Goal: Find specific page/section: Find specific page/section

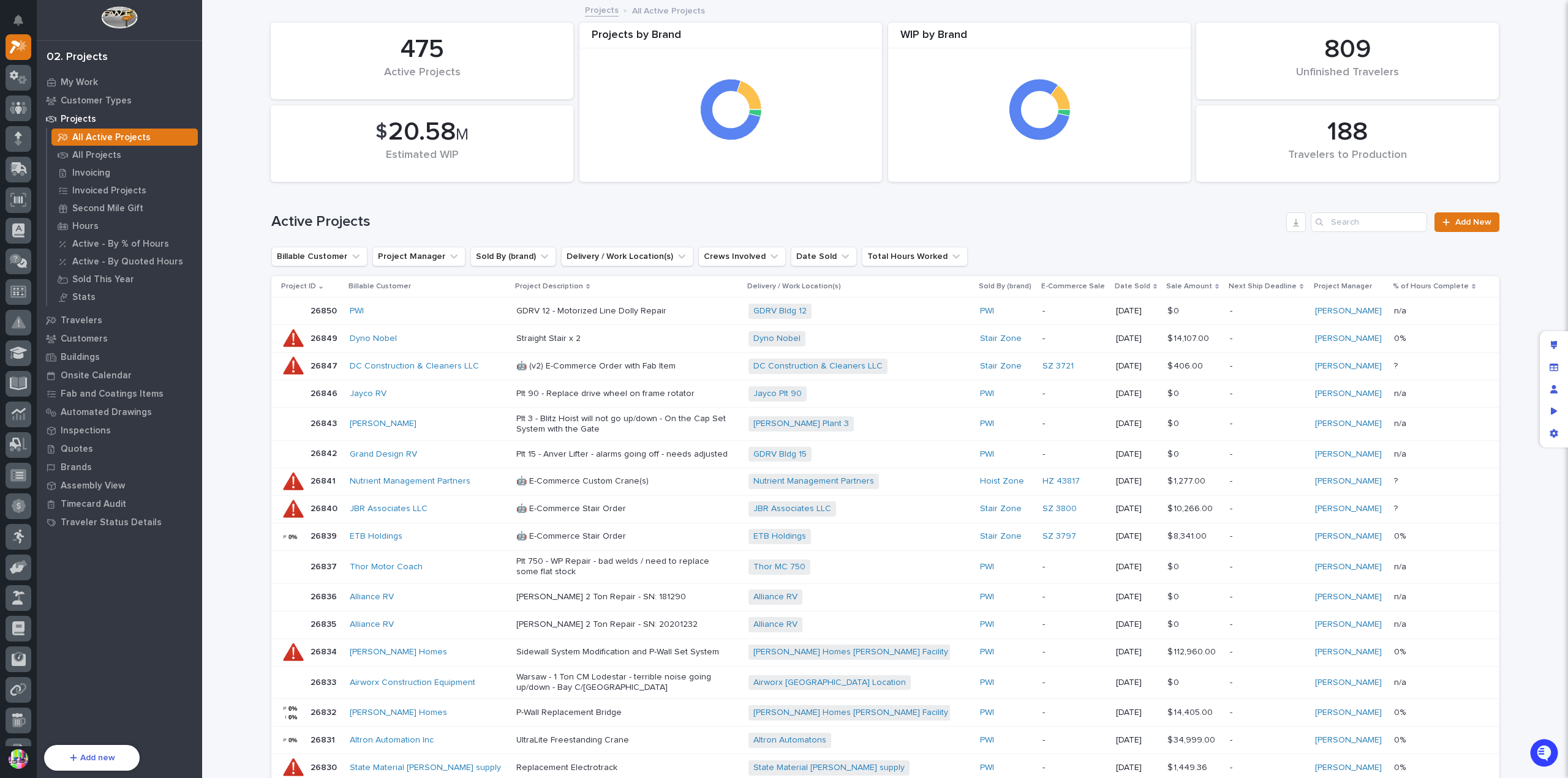
click at [414, 336] on div "Dyno Nobel" at bounding box center [428, 339] width 157 height 10
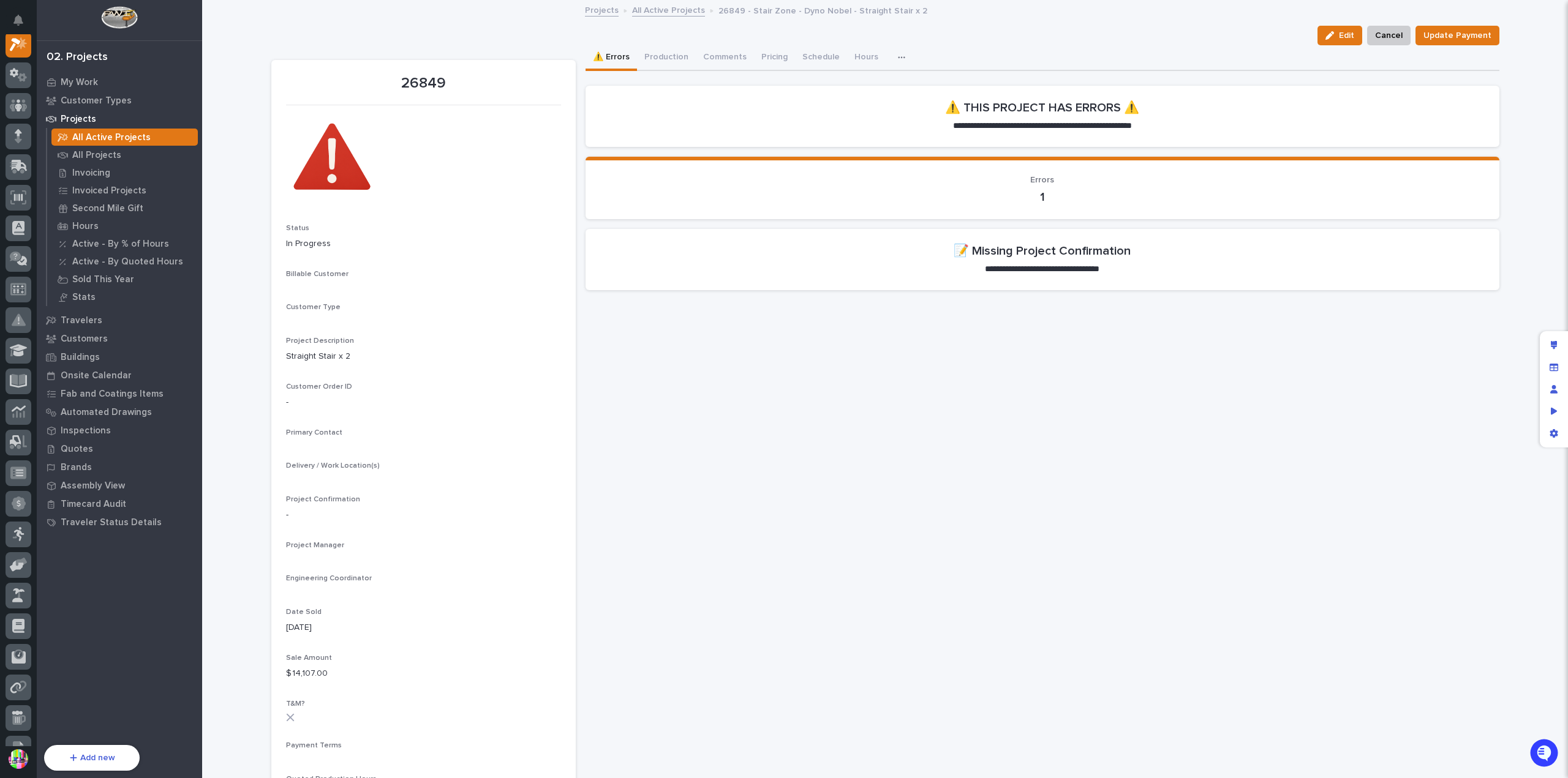
scroll to position [31, 0]
click at [732, 51] on button "Comments (1)" at bounding box center [729, 58] width 66 height 26
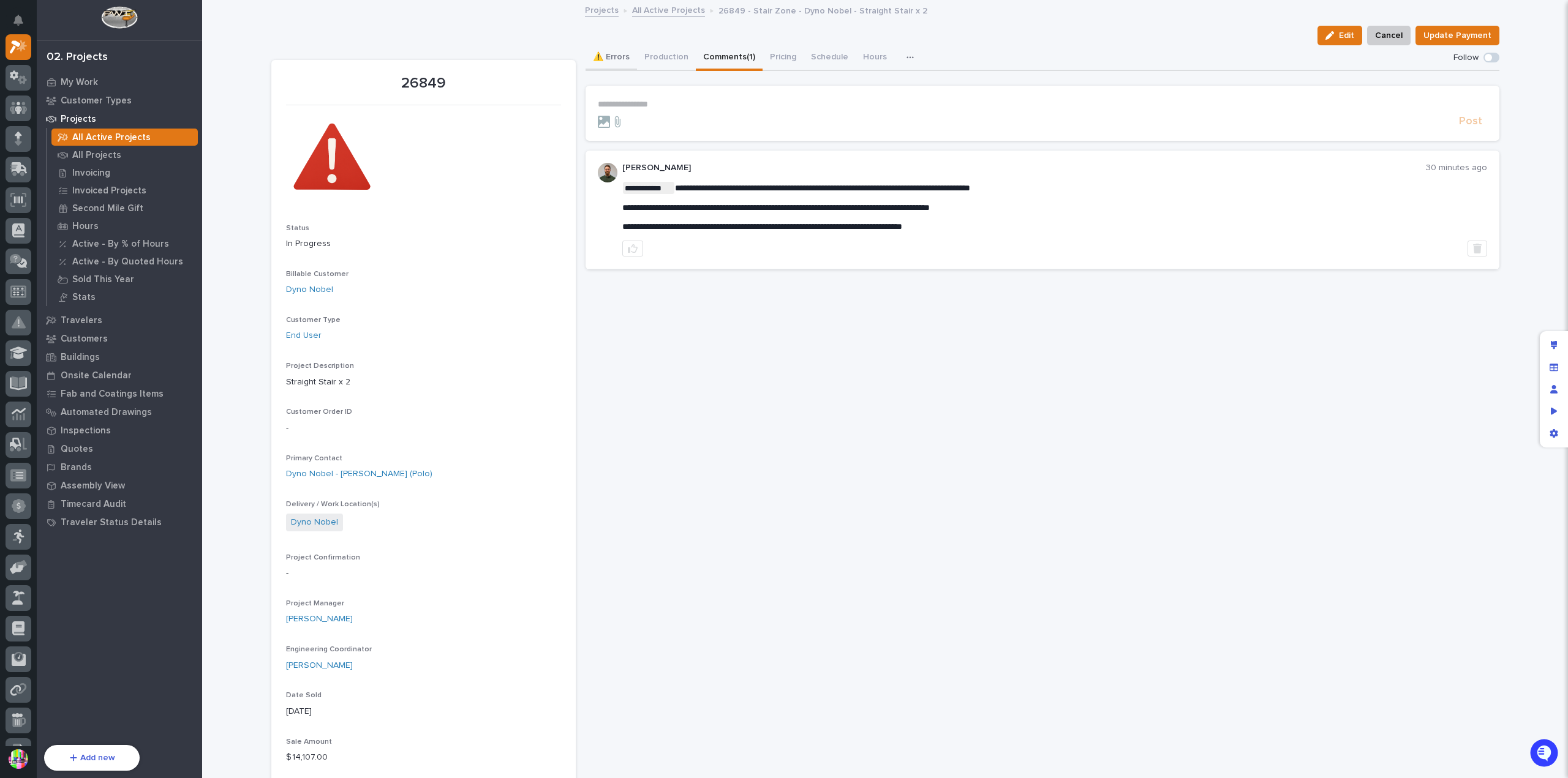
click at [601, 58] on button "⚠️ Errors" at bounding box center [611, 58] width 51 height 26
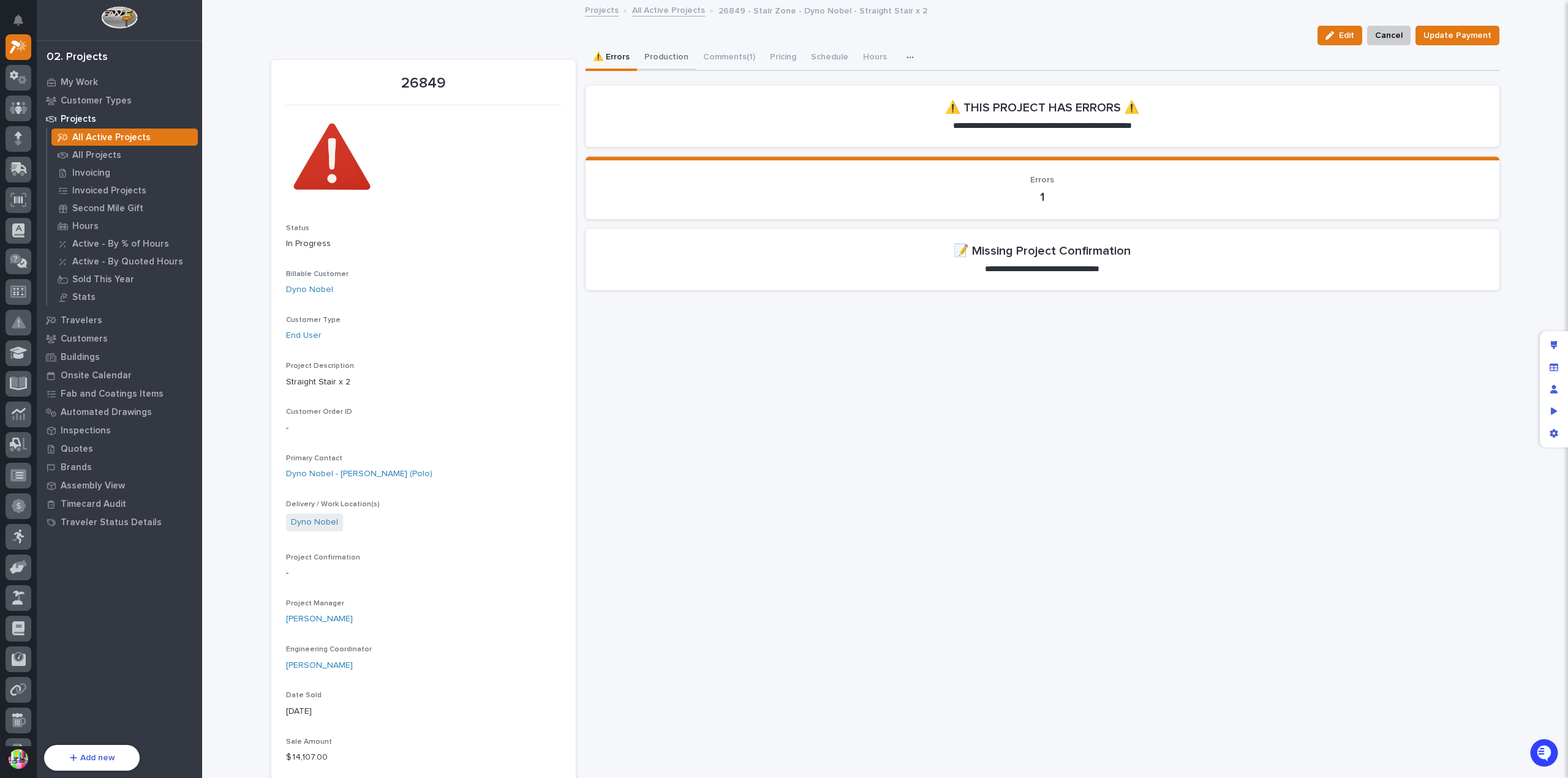
click at [646, 56] on button "Production" at bounding box center [666, 58] width 59 height 26
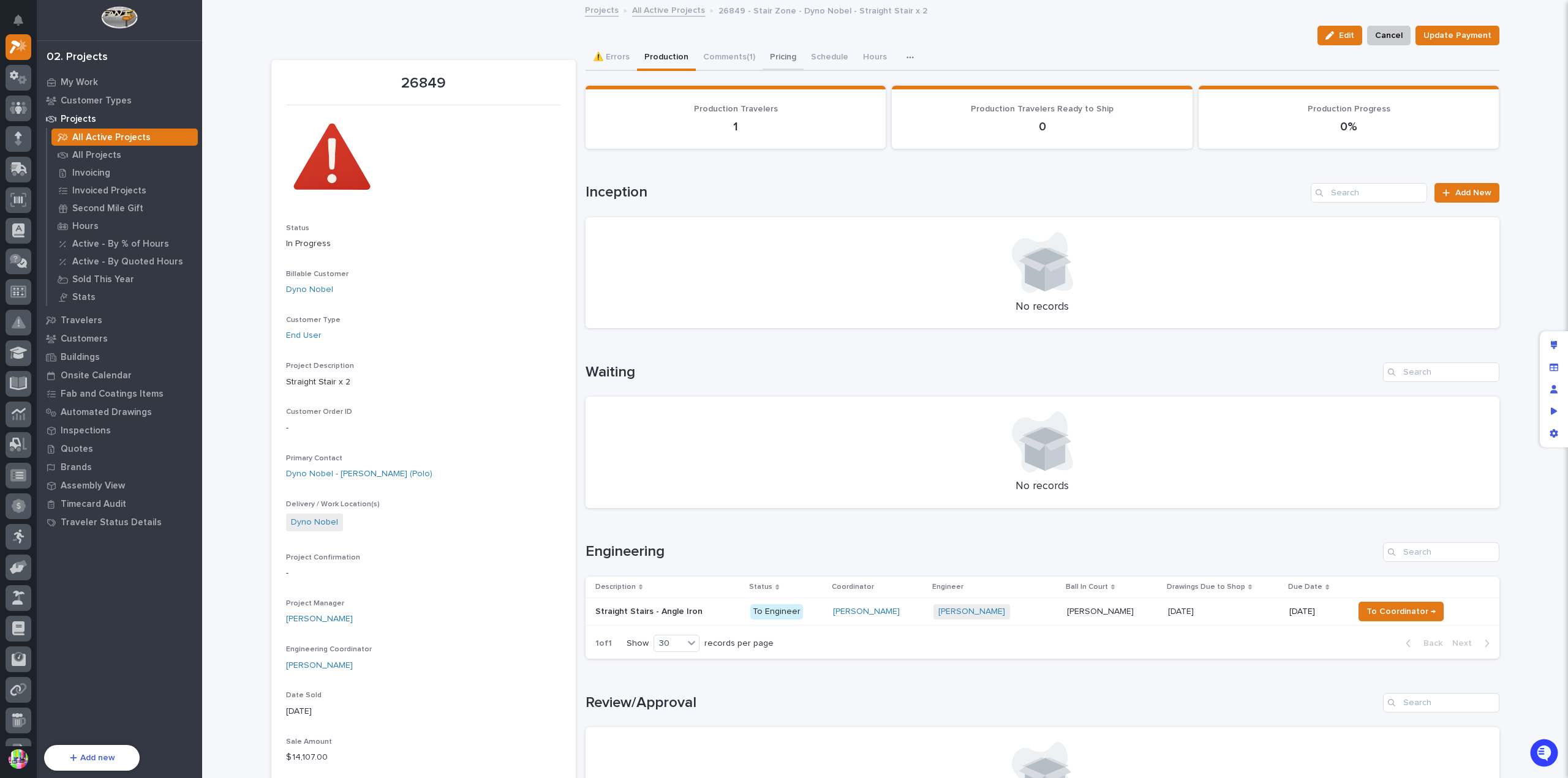
click at [775, 54] on button "Pricing" at bounding box center [783, 58] width 41 height 26
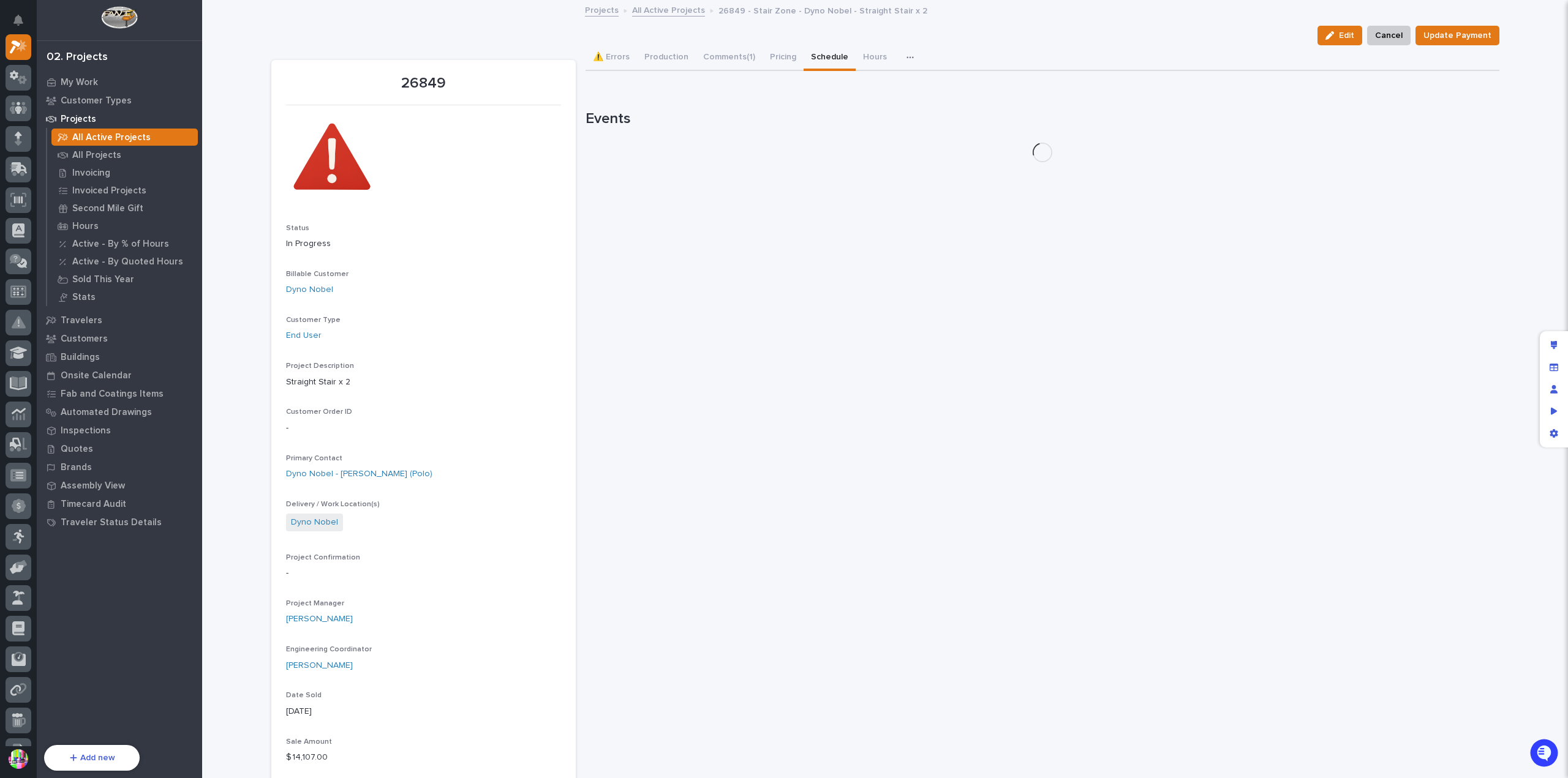
click at [818, 54] on button "Schedule" at bounding box center [829, 58] width 52 height 26
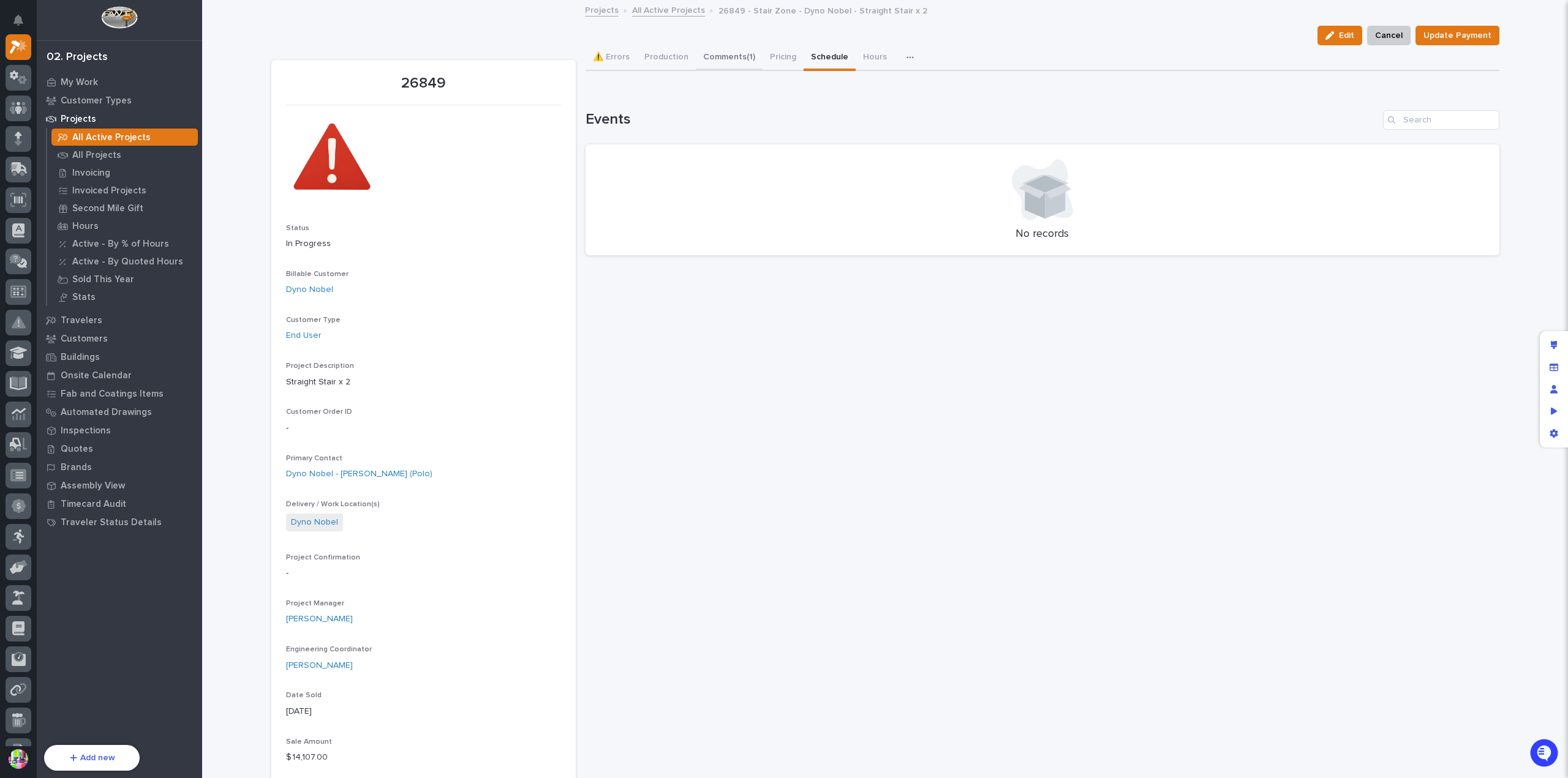
click at [714, 54] on button "Comments (1)" at bounding box center [729, 58] width 66 height 26
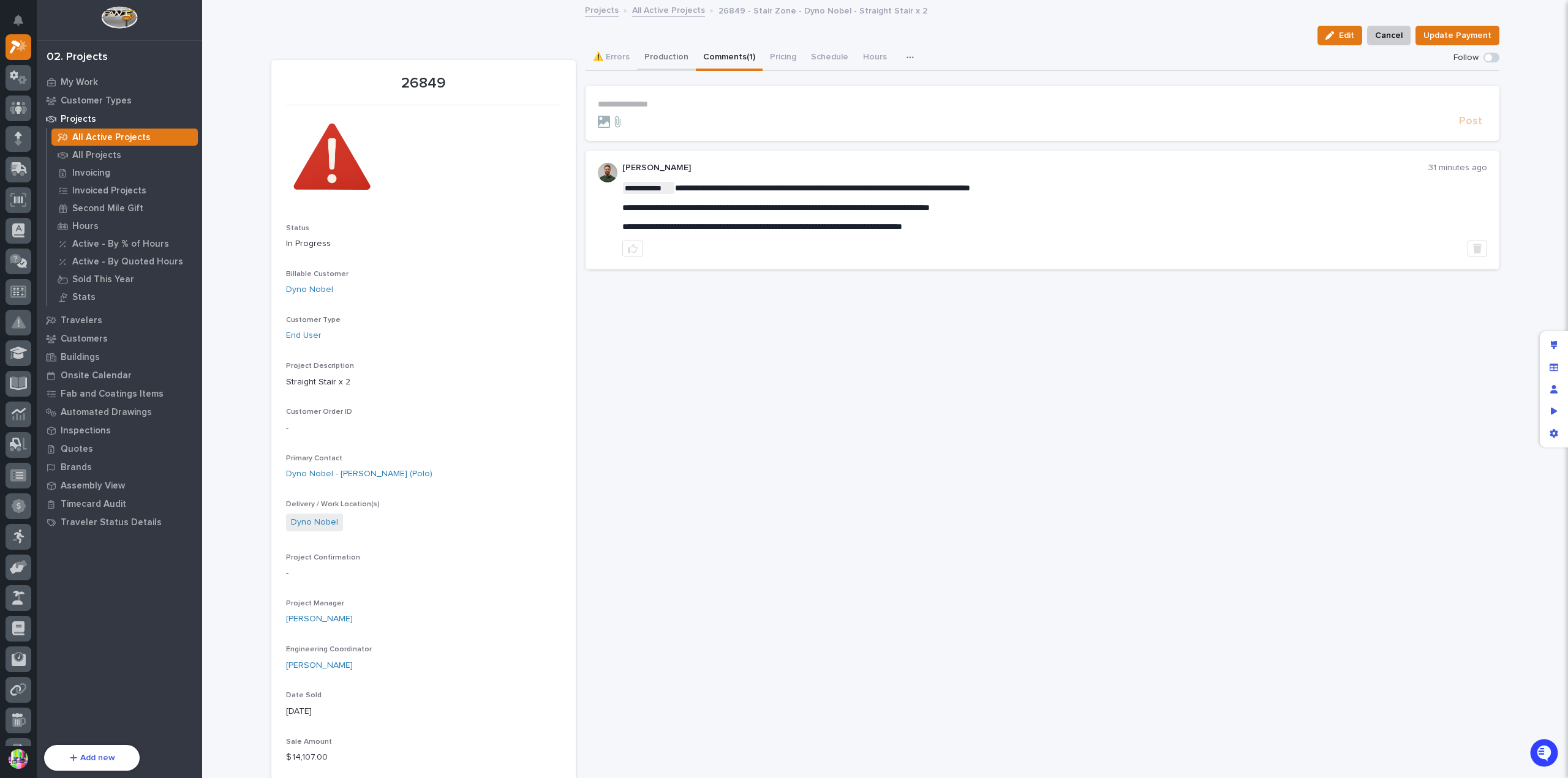
click at [651, 51] on button "Production" at bounding box center [666, 58] width 59 height 26
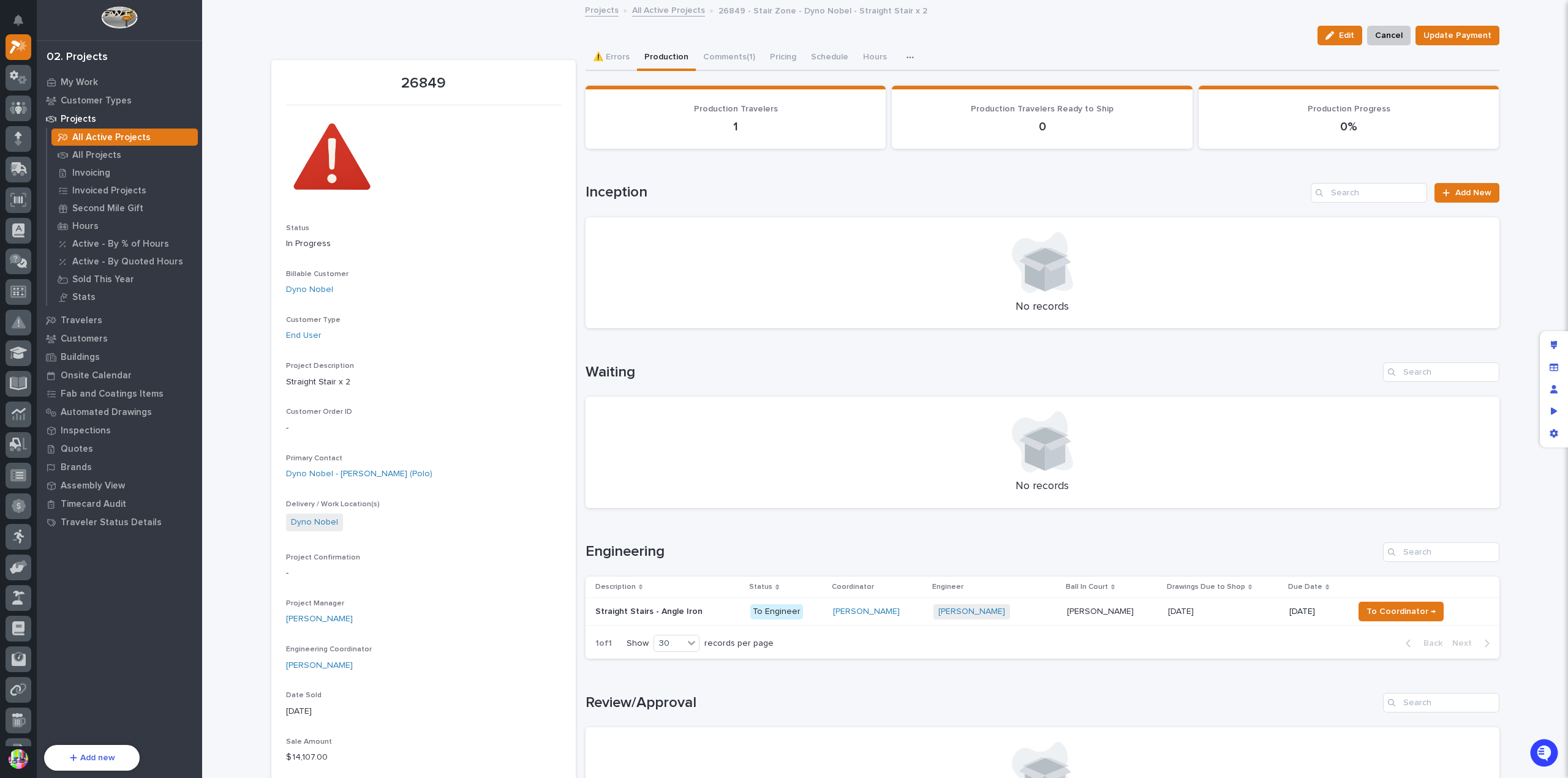
click at [667, 603] on div "Straight Stairs - Angle Iron Straight Stairs - Angle Iron" at bounding box center [668, 612] width 146 height 20
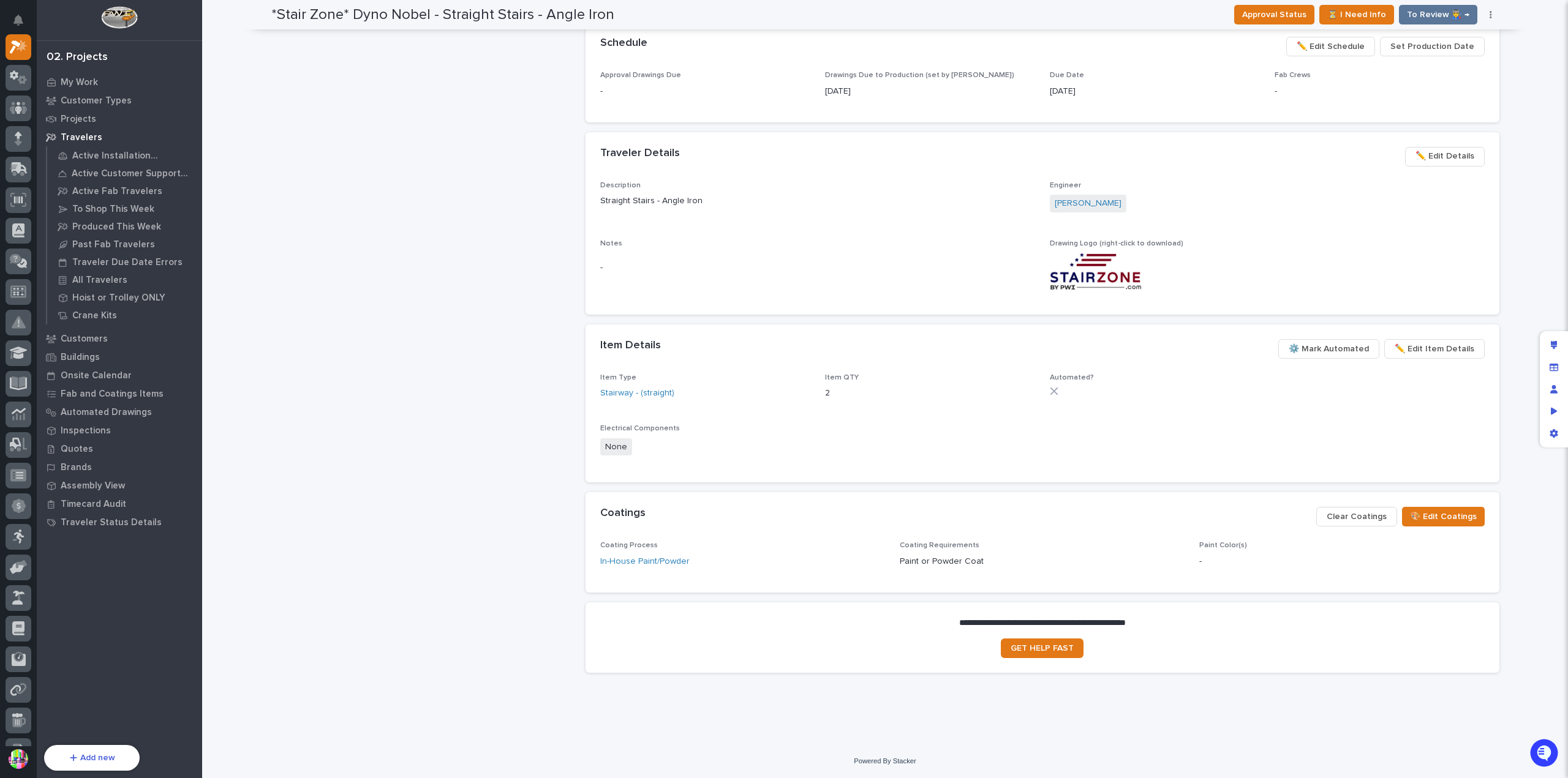
scroll to position [227, 0]
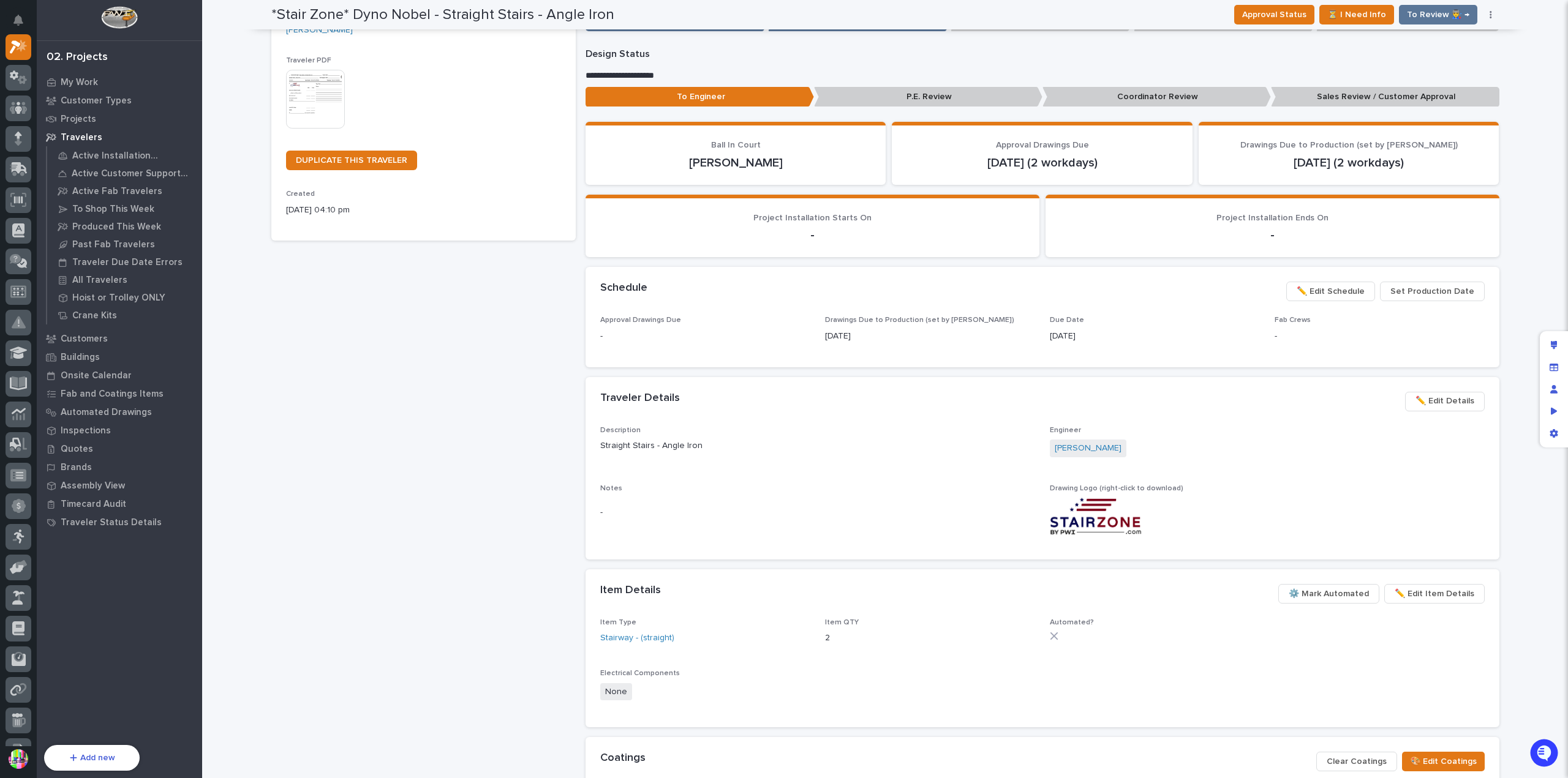
click at [319, 94] on img at bounding box center [315, 99] width 59 height 59
